Goal: Transaction & Acquisition: Book appointment/travel/reservation

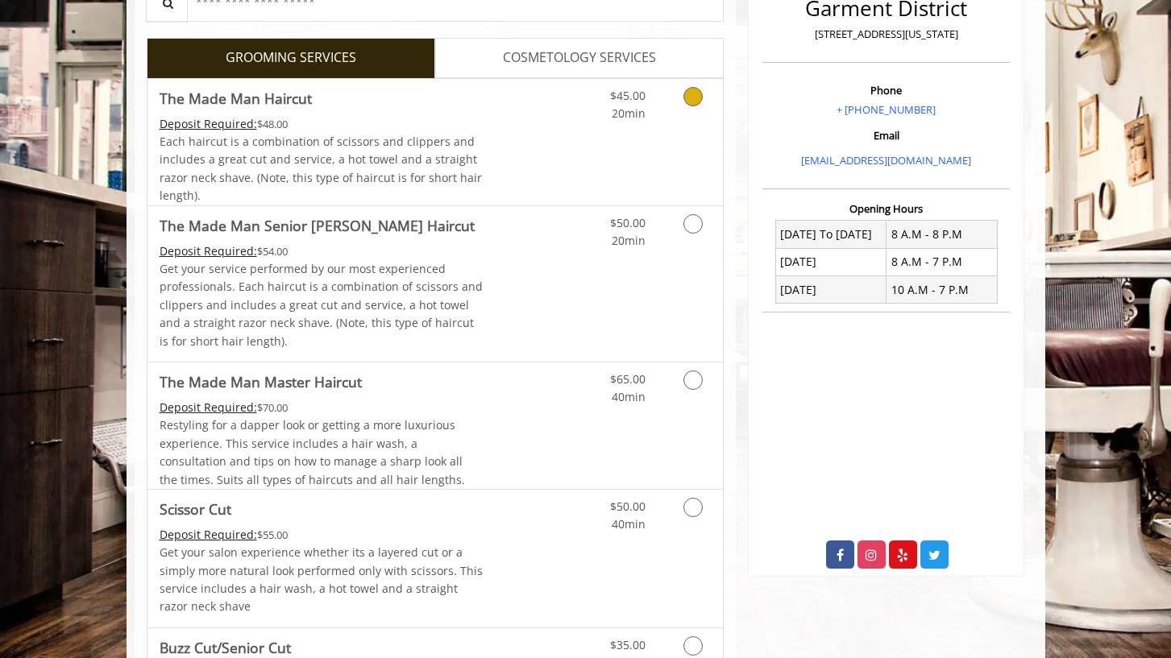
click at [686, 101] on icon "Grooming services" at bounding box center [692, 96] width 19 height 19
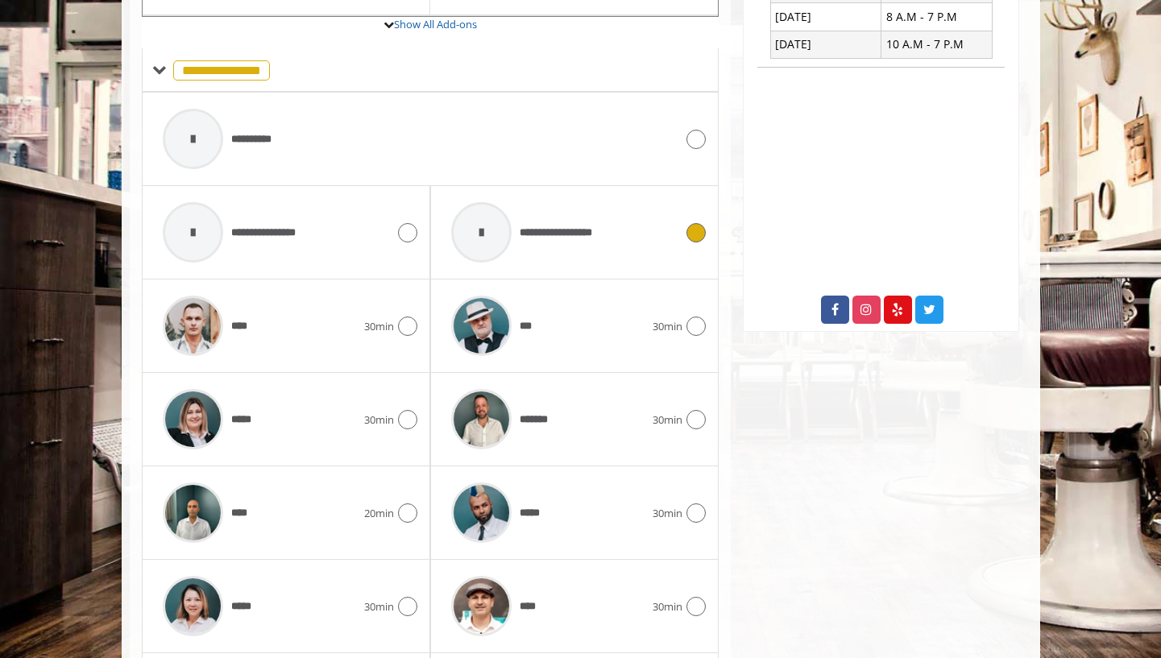
scroll to position [671, 0]
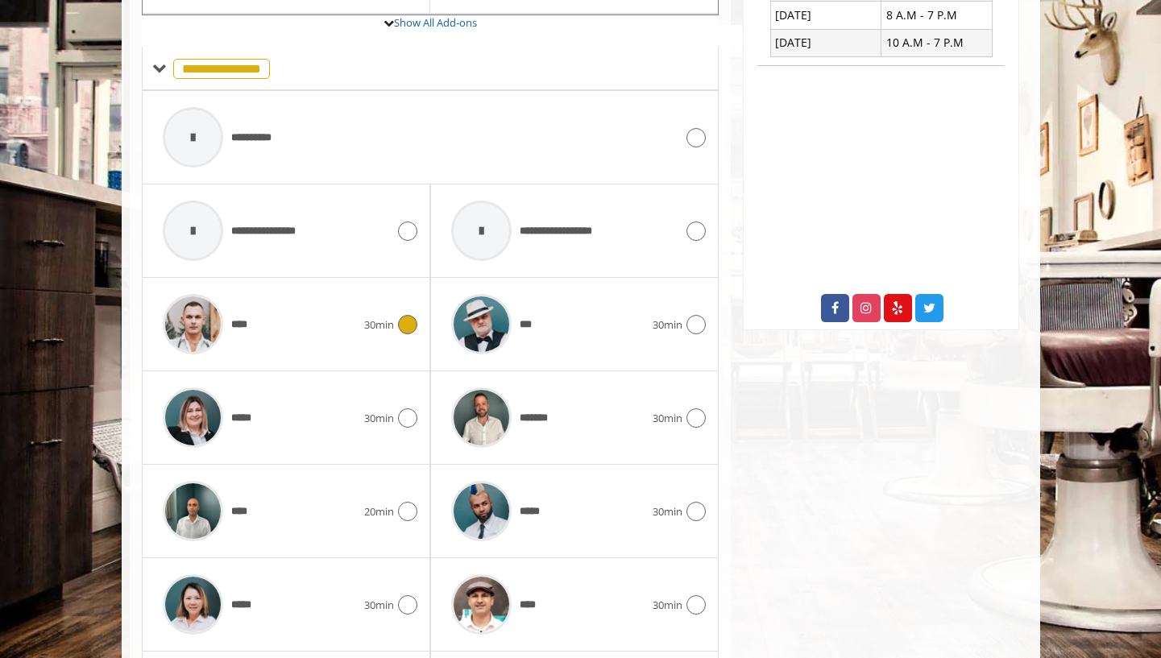
click at [410, 325] on icon at bounding box center [407, 324] width 19 height 19
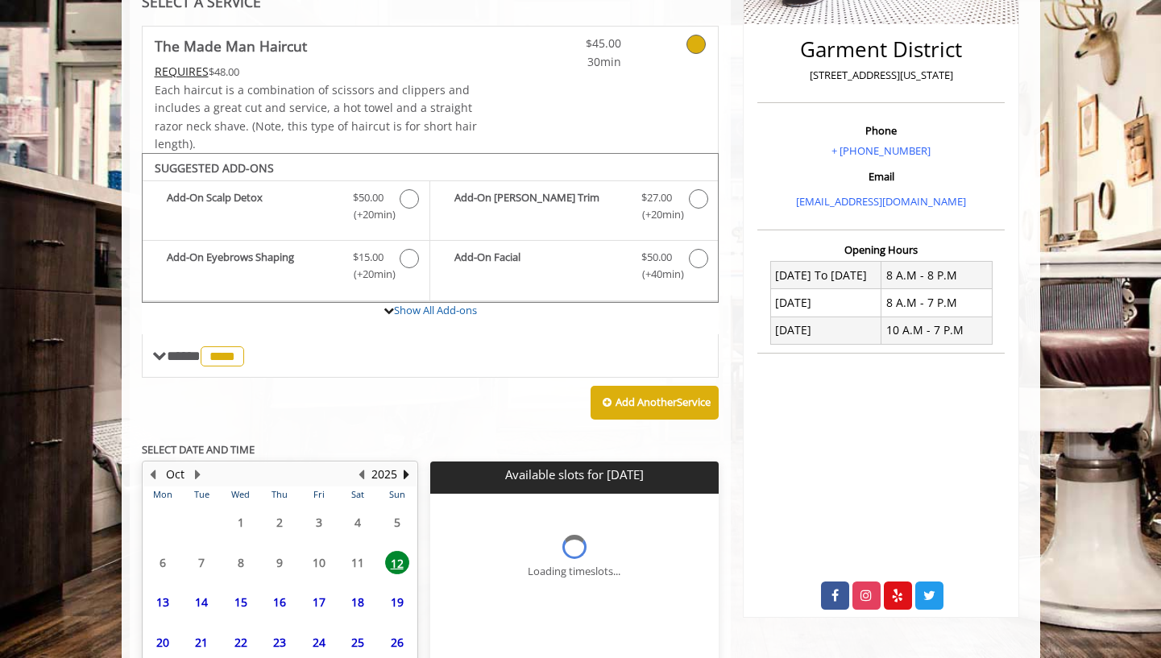
scroll to position [516, 0]
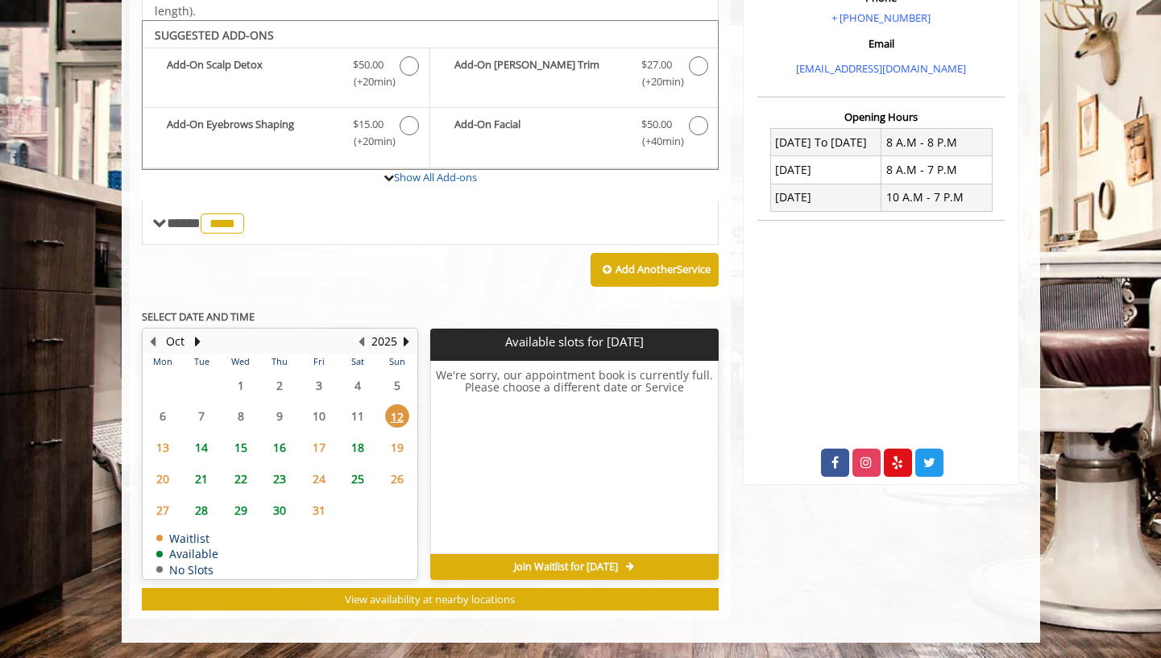
click at [360, 446] on span "18" at bounding box center [358, 447] width 24 height 23
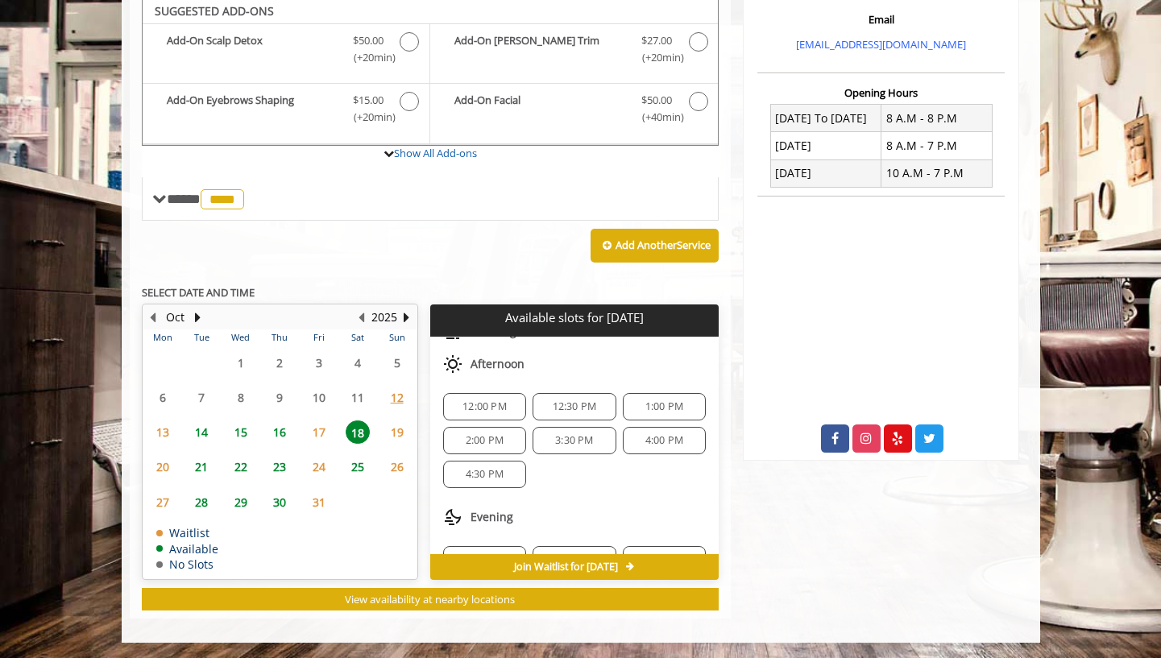
scroll to position [102, 0]
click at [645, 419] on div "1:00 PM" at bounding box center [664, 413] width 83 height 27
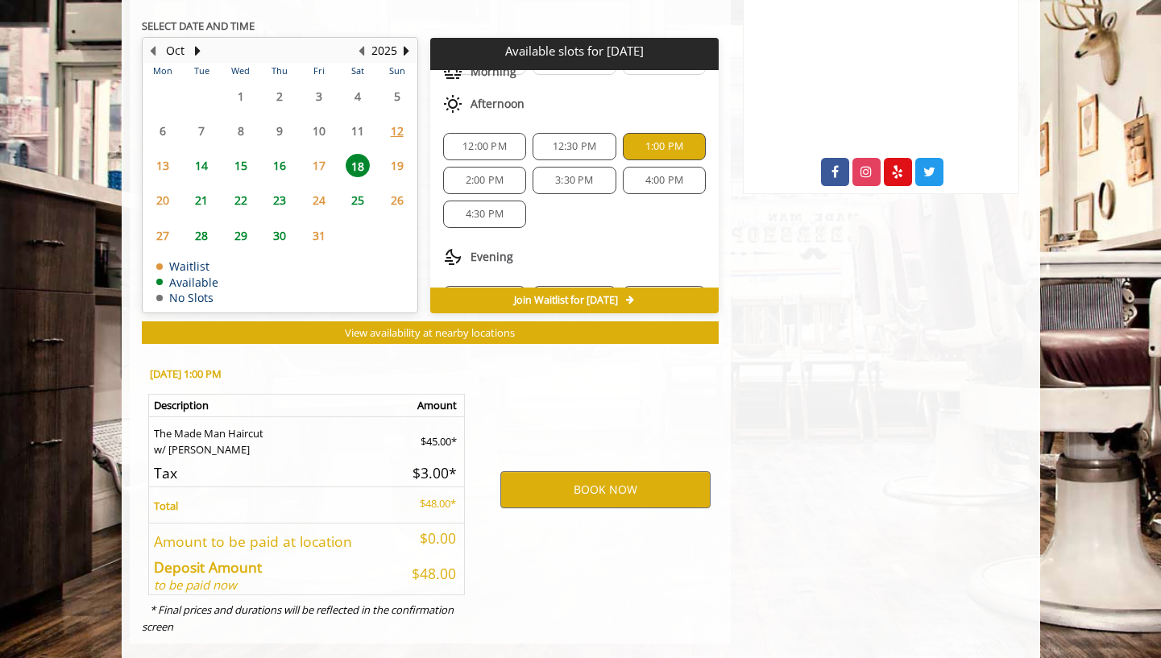
scroll to position [832, 0]
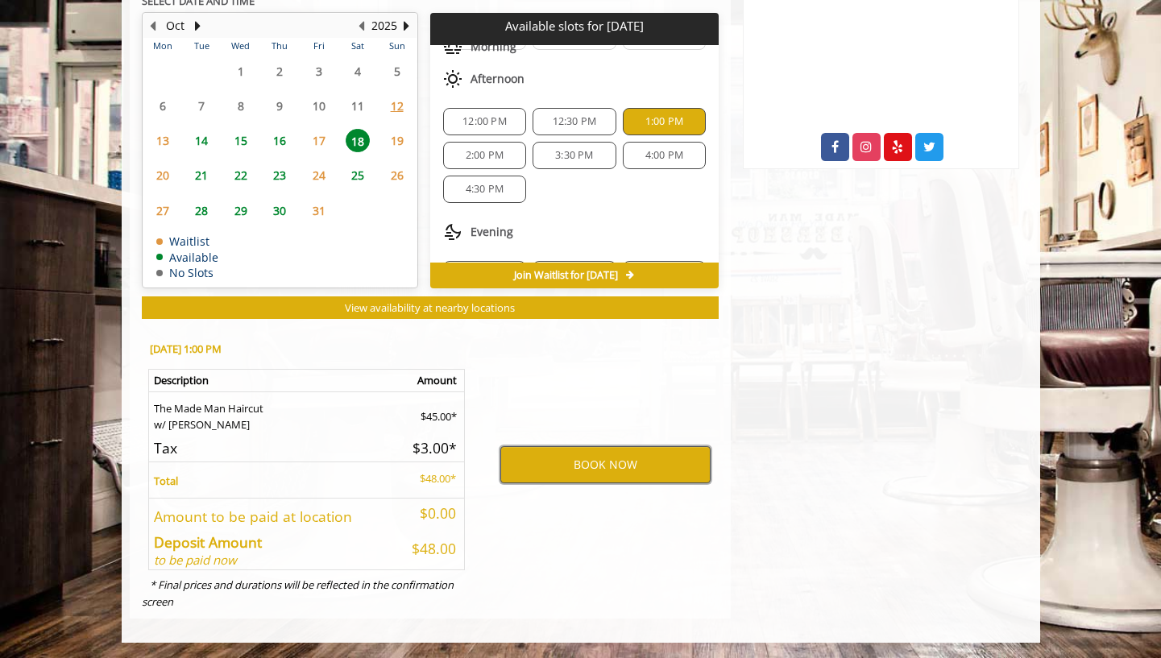
click at [584, 473] on button "BOOK NOW" at bounding box center [605, 464] width 210 height 37
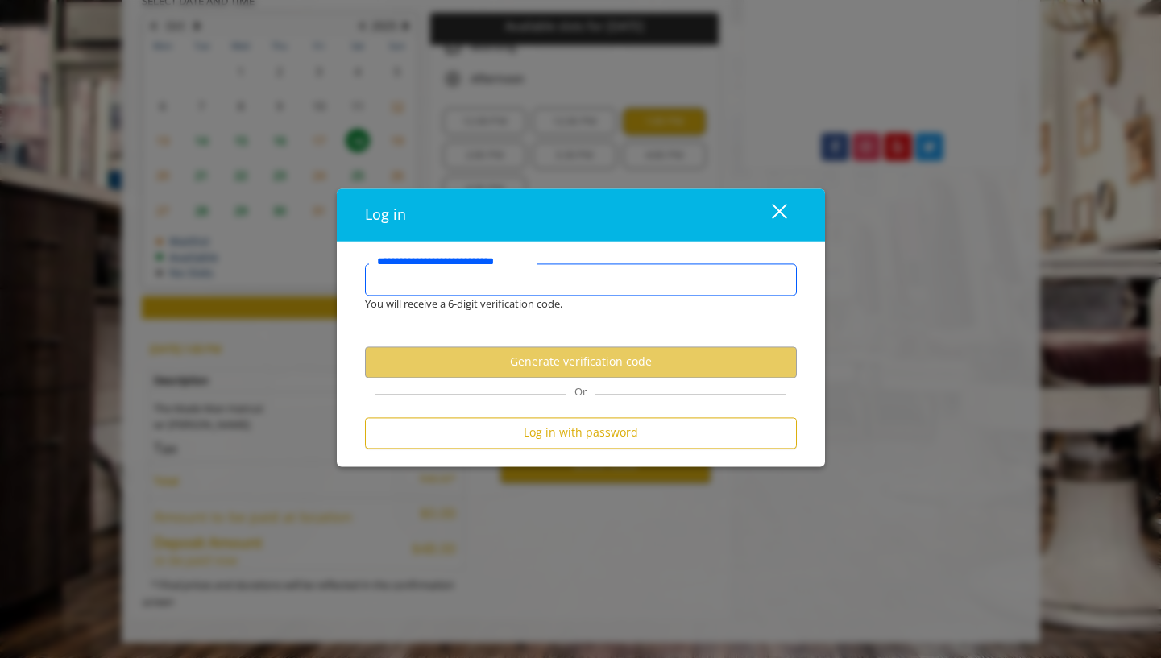
click at [546, 282] on input "**********" at bounding box center [581, 279] width 432 height 32
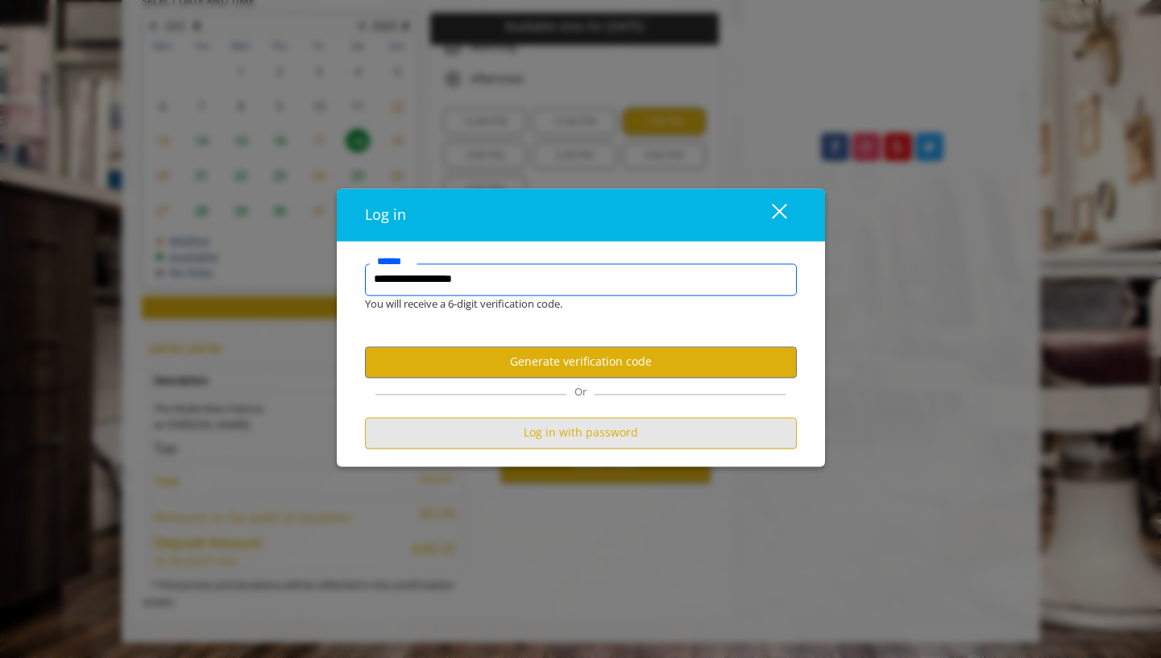
type input "**********"
click at [599, 434] on button "Log in with password" at bounding box center [581, 432] width 432 height 31
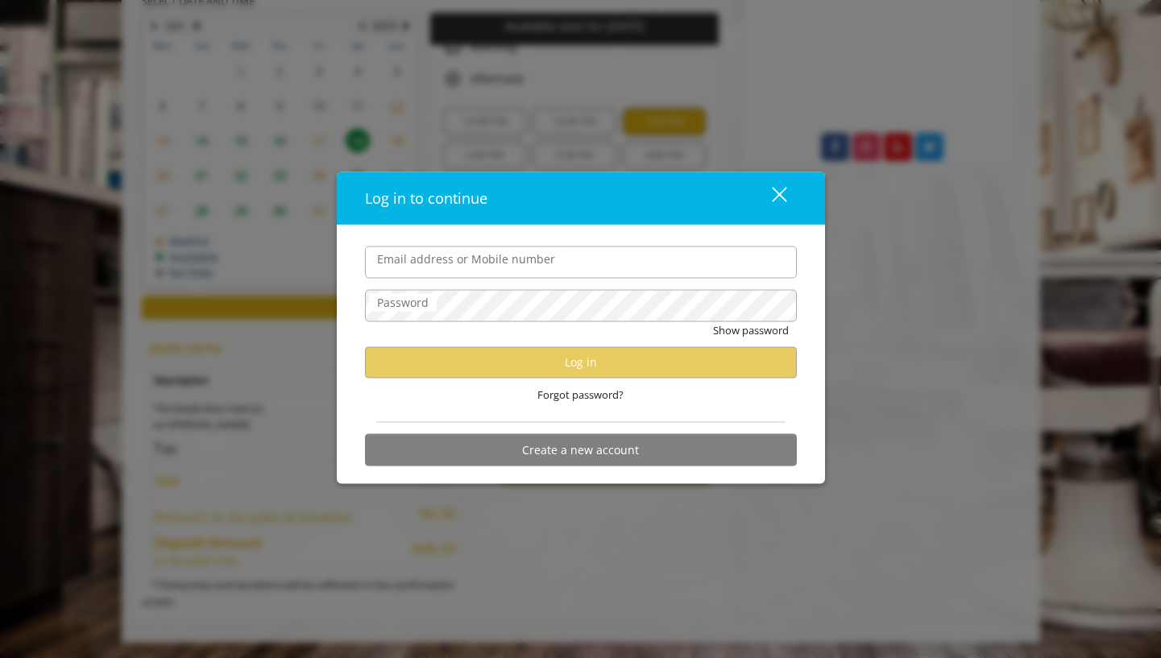
type input "**********"
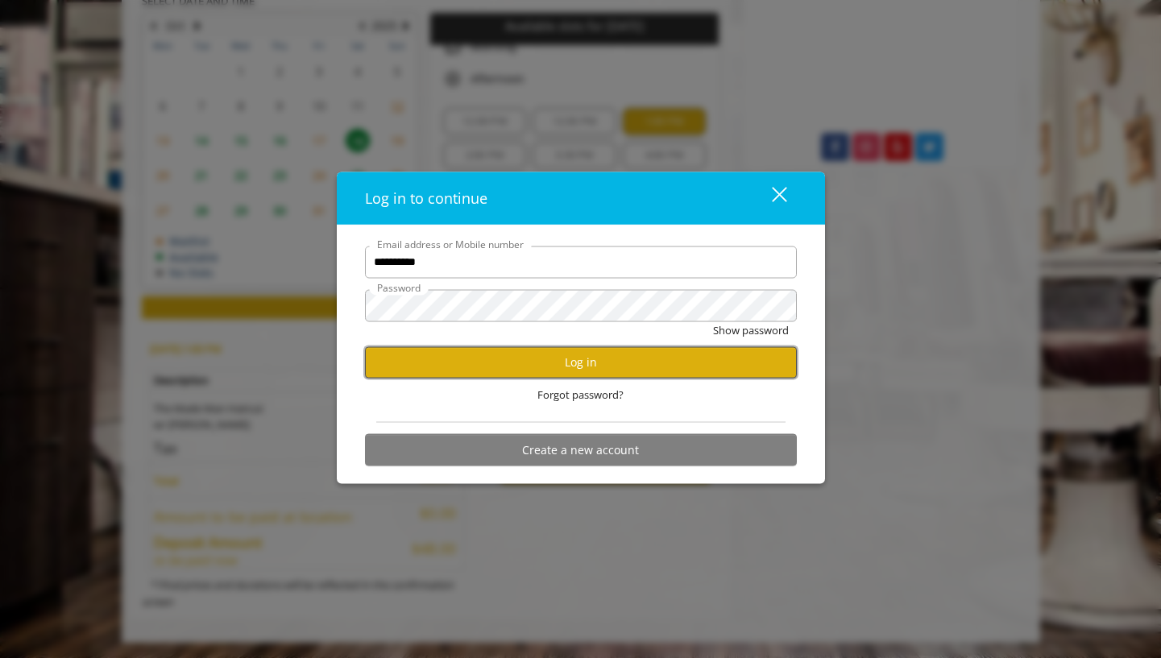
click at [585, 360] on button "Log in" at bounding box center [581, 361] width 432 height 31
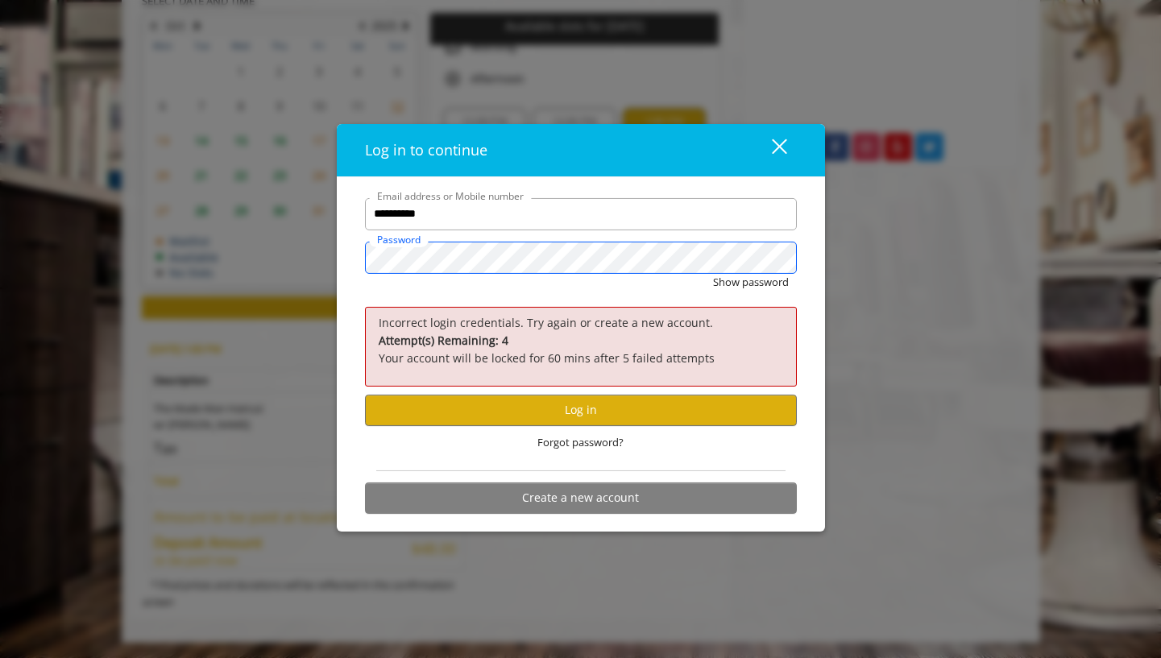
click at [306, 260] on div "**********" at bounding box center [580, 329] width 1161 height 658
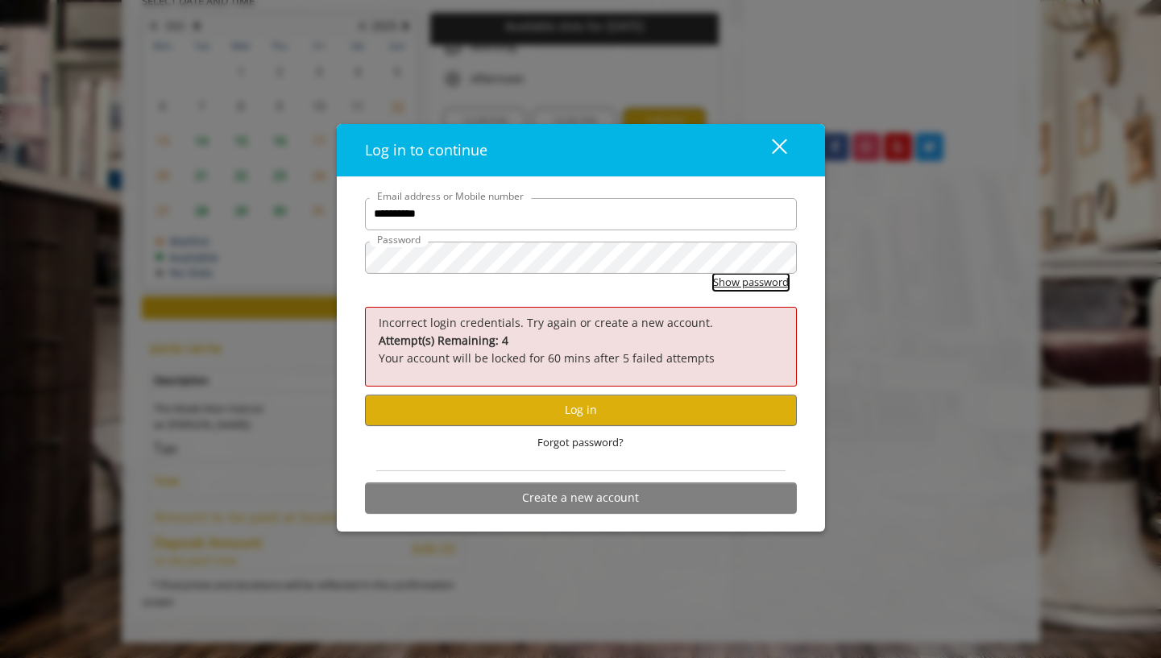
click at [741, 279] on button "Show password" at bounding box center [751, 282] width 76 height 17
click at [608, 408] on button "Log in" at bounding box center [581, 410] width 432 height 31
click at [588, 405] on button "Log in" at bounding box center [581, 410] width 432 height 31
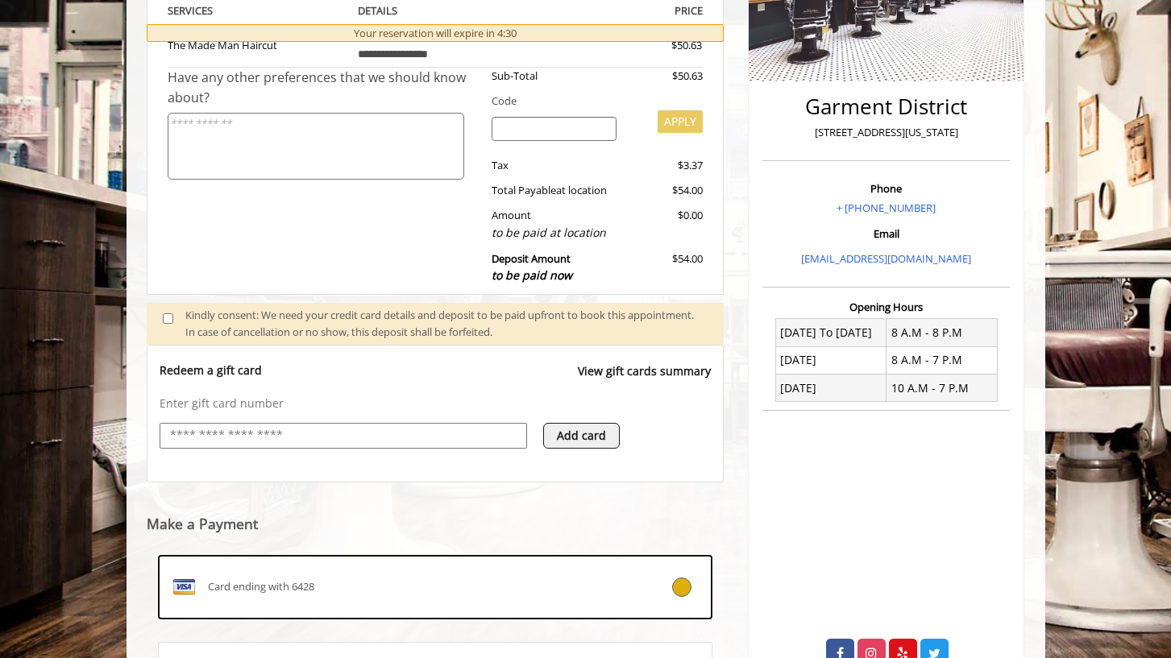
scroll to position [492, 0]
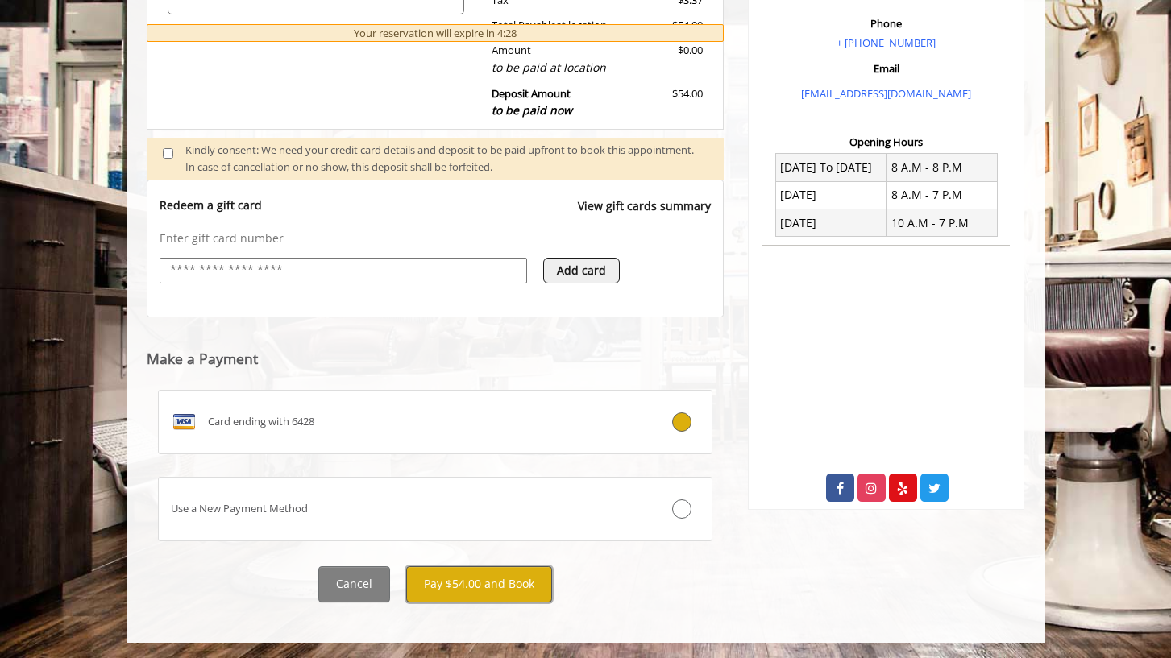
click at [484, 583] on button "Pay $54.00 and Book" at bounding box center [479, 584] width 146 height 36
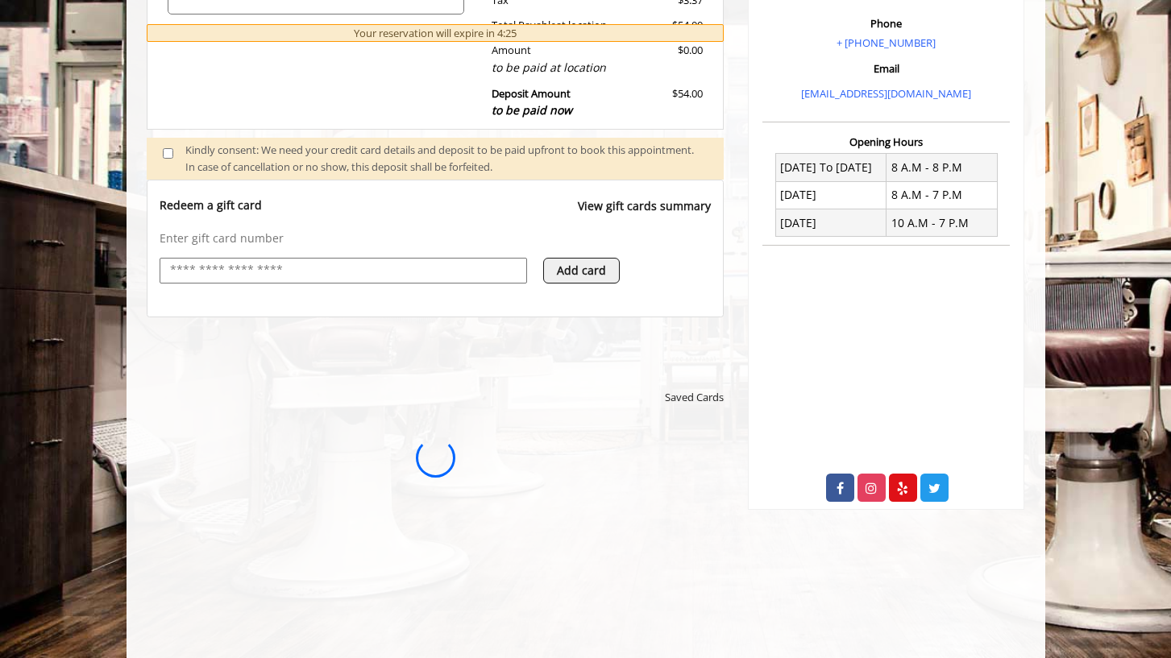
scroll to position [0, 0]
